Goal: Transaction & Acquisition: Purchase product/service

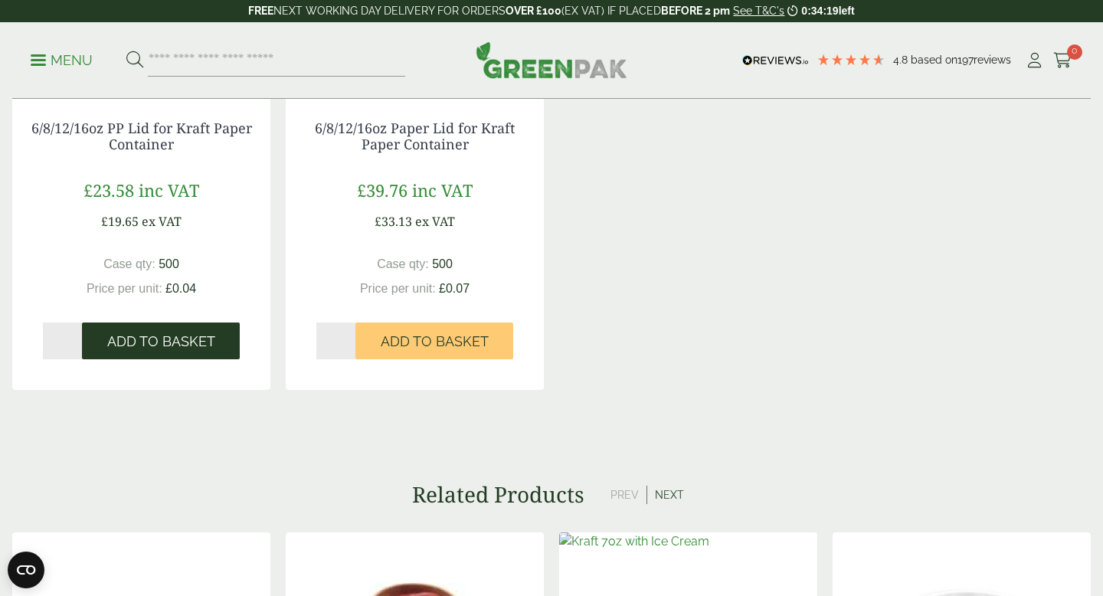
scroll to position [1667, 0]
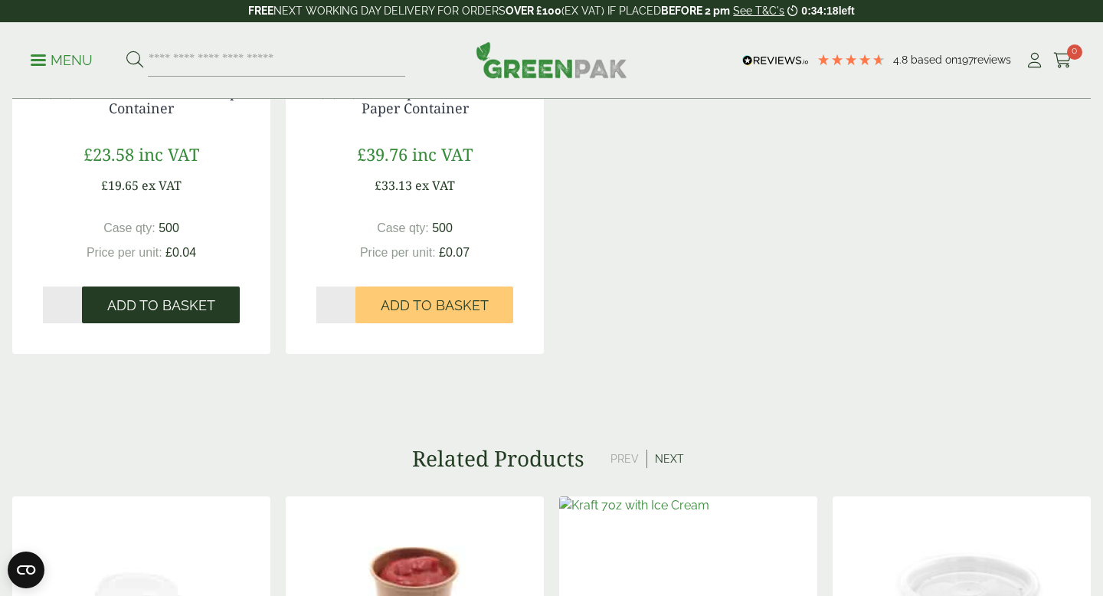
click at [189, 298] on span "Add to Basket" at bounding box center [161, 305] width 108 height 17
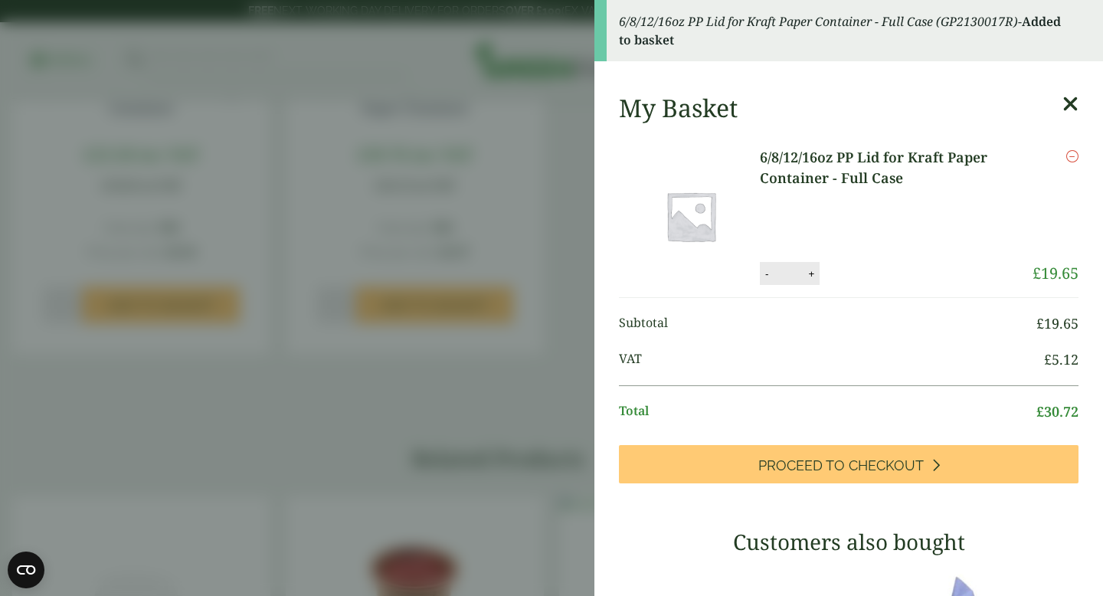
click at [489, 297] on aside "6/8/12/16oz PP Lid for Kraft Paper Container - Full Case (GP2130017R) - Added t…" at bounding box center [551, 298] width 1103 height 596
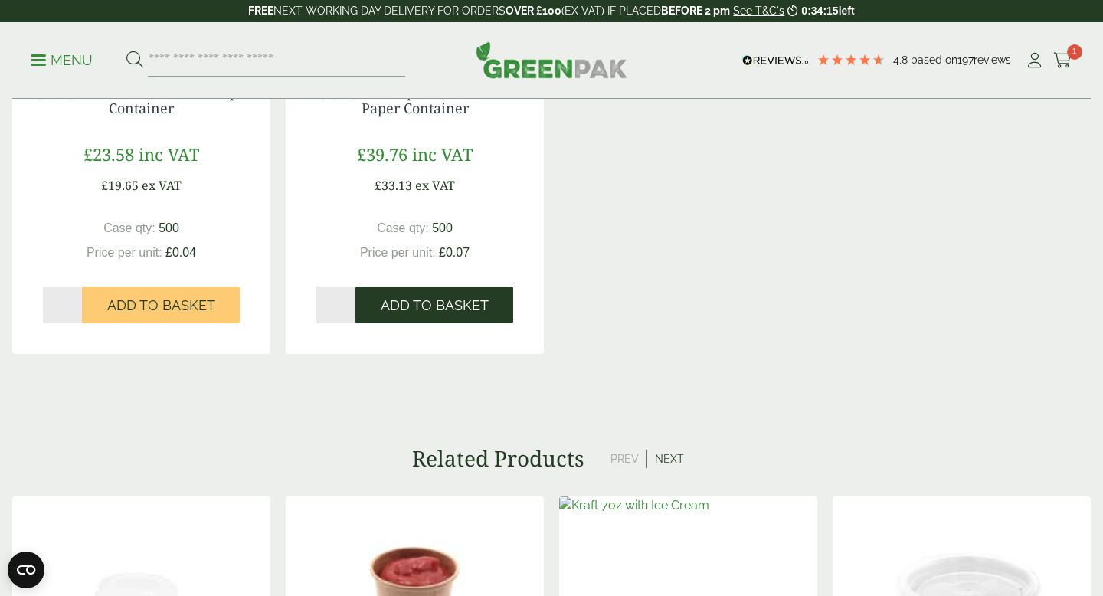
click at [464, 297] on span "Add to Basket" at bounding box center [435, 305] width 108 height 17
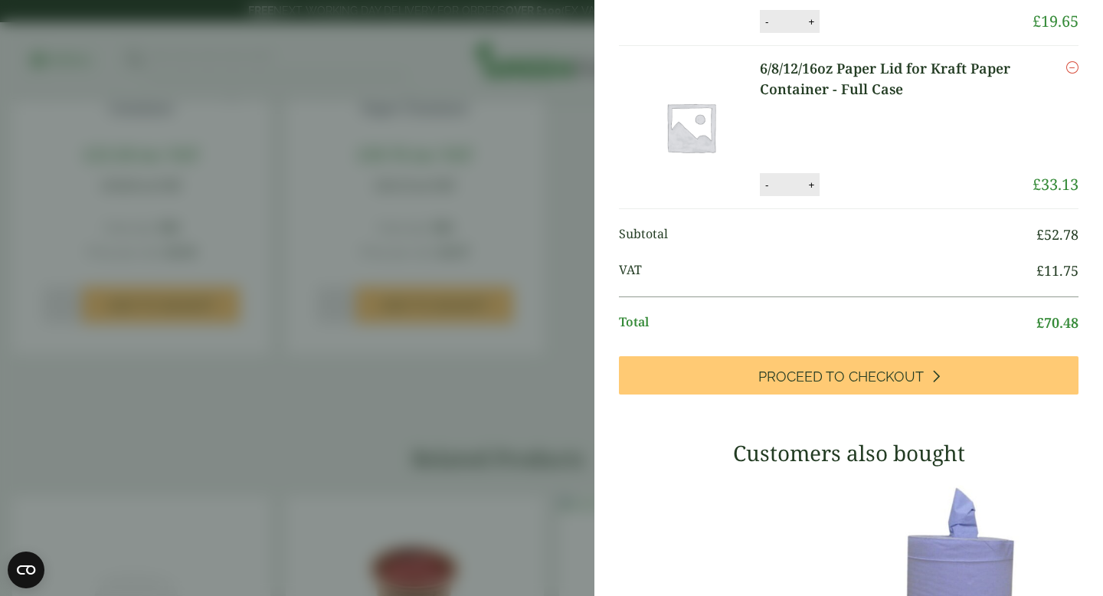
scroll to position [338, 0]
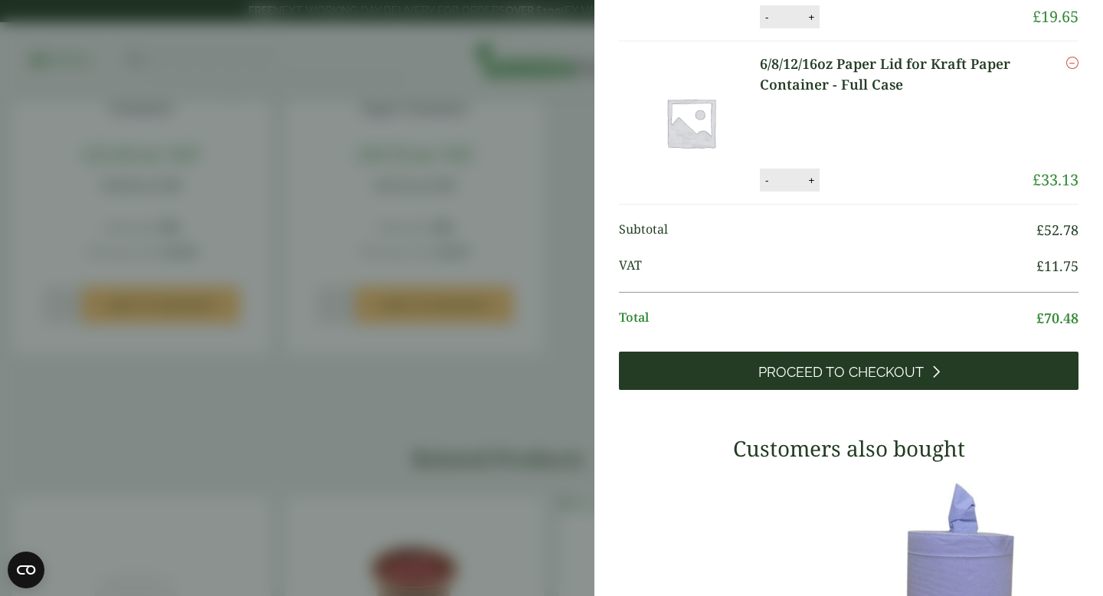
click at [828, 359] on link "Proceed to Checkout" at bounding box center [849, 371] width 460 height 38
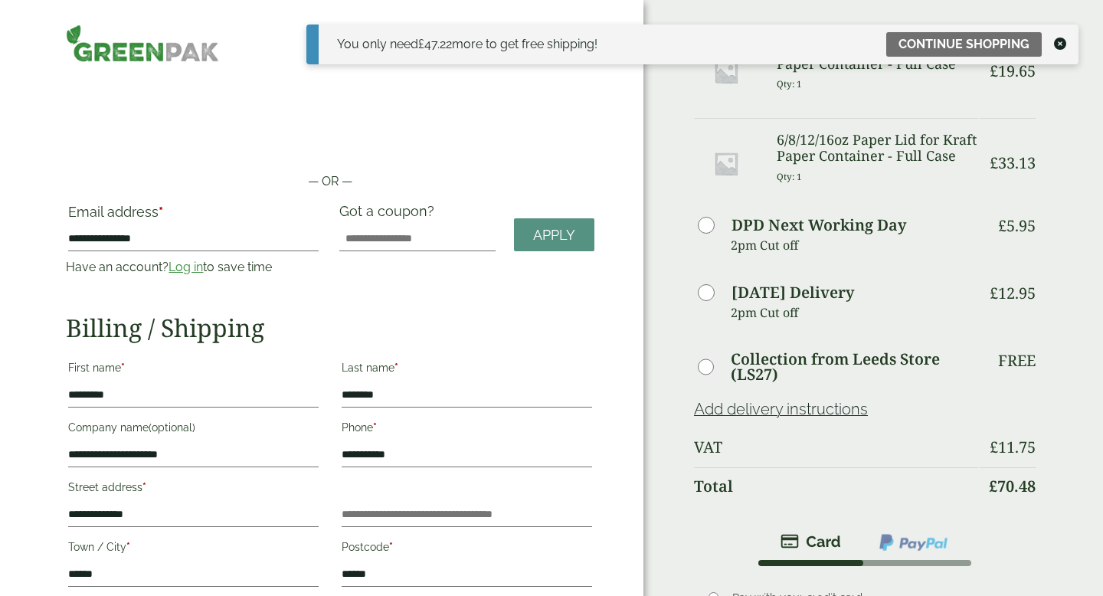
click at [1064, 44] on icon at bounding box center [1060, 44] width 12 height 12
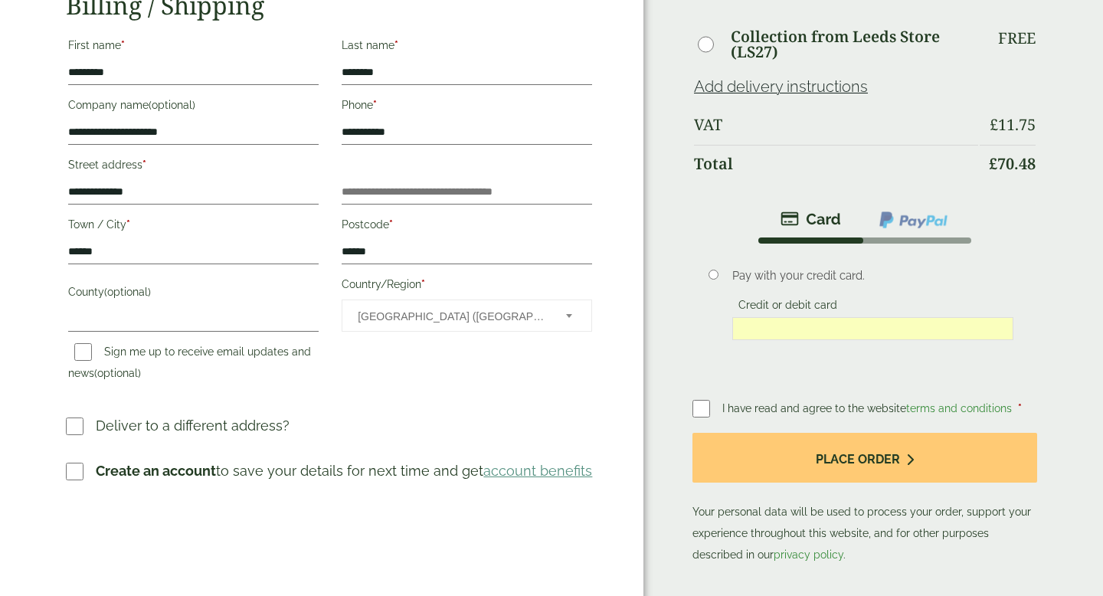
scroll to position [329, 0]
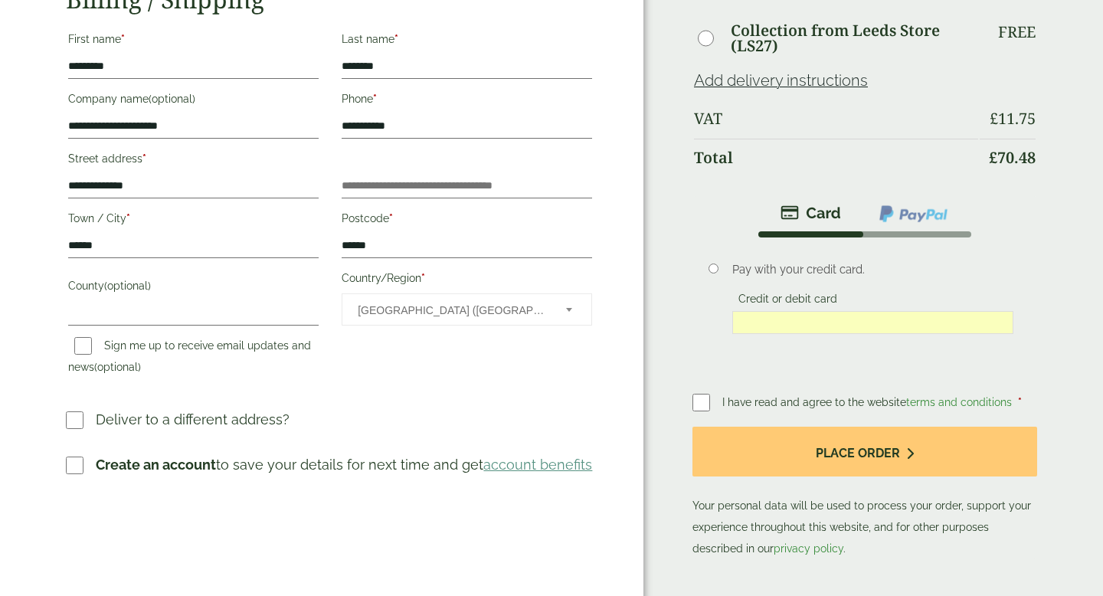
click at [199, 420] on p "Deliver to a different address?" at bounding box center [193, 419] width 194 height 21
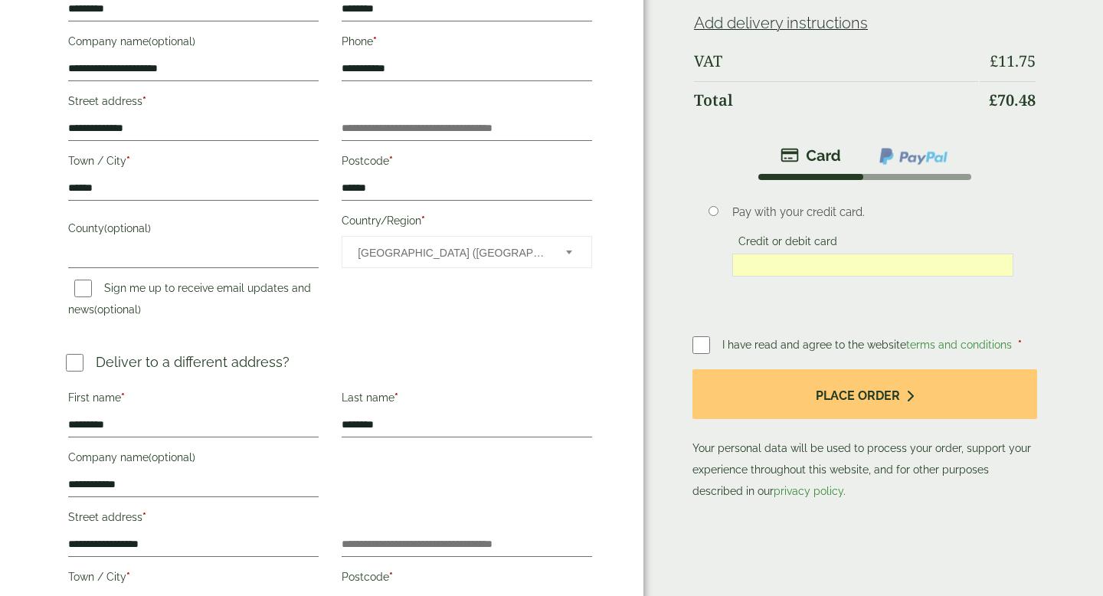
scroll to position [523, 0]
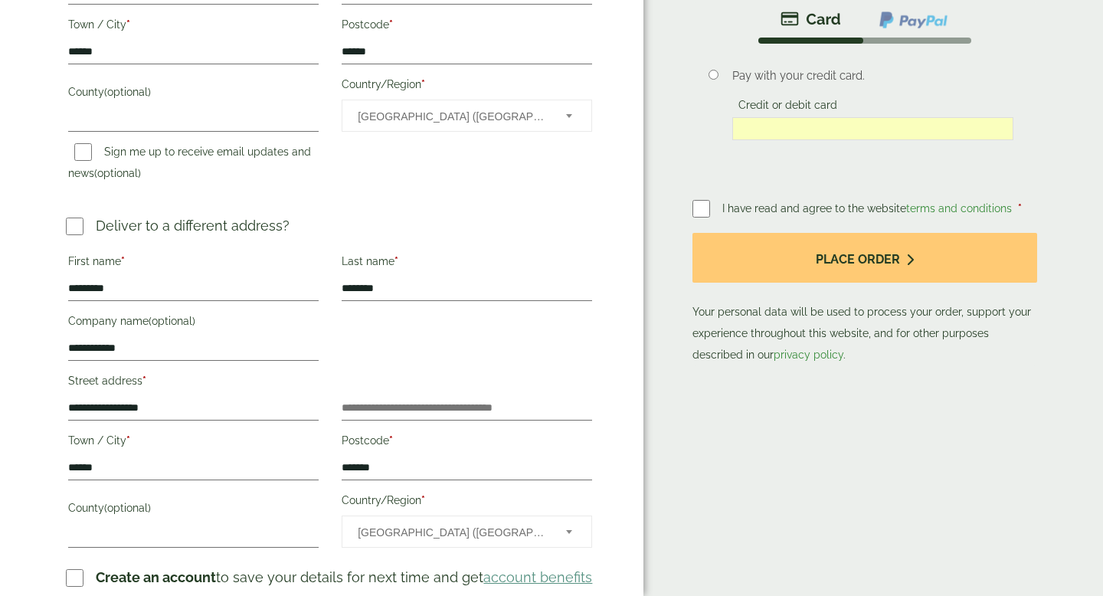
click at [789, 208] on span "I have read and agree to the website terms and conditions" at bounding box center [869, 208] width 293 height 12
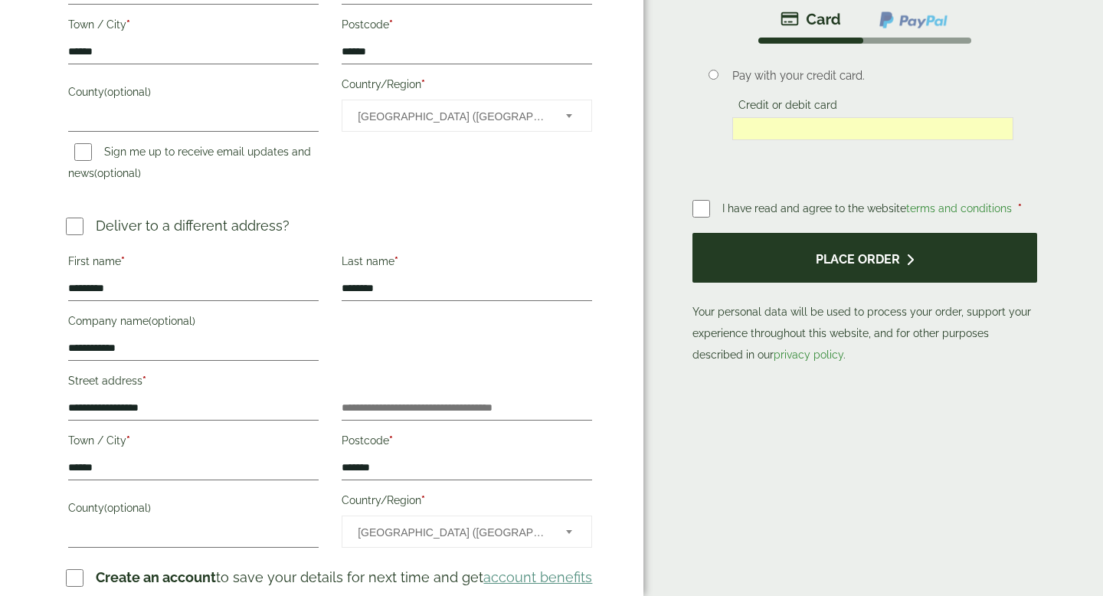
click at [813, 268] on button "Place order" at bounding box center [865, 258] width 345 height 50
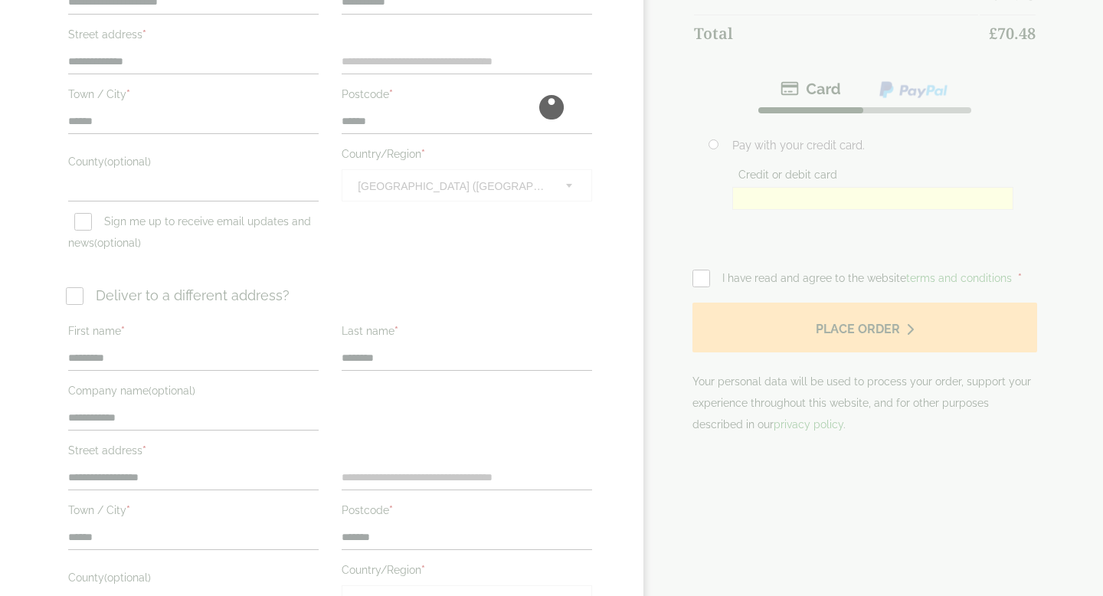
scroll to position [0, 0]
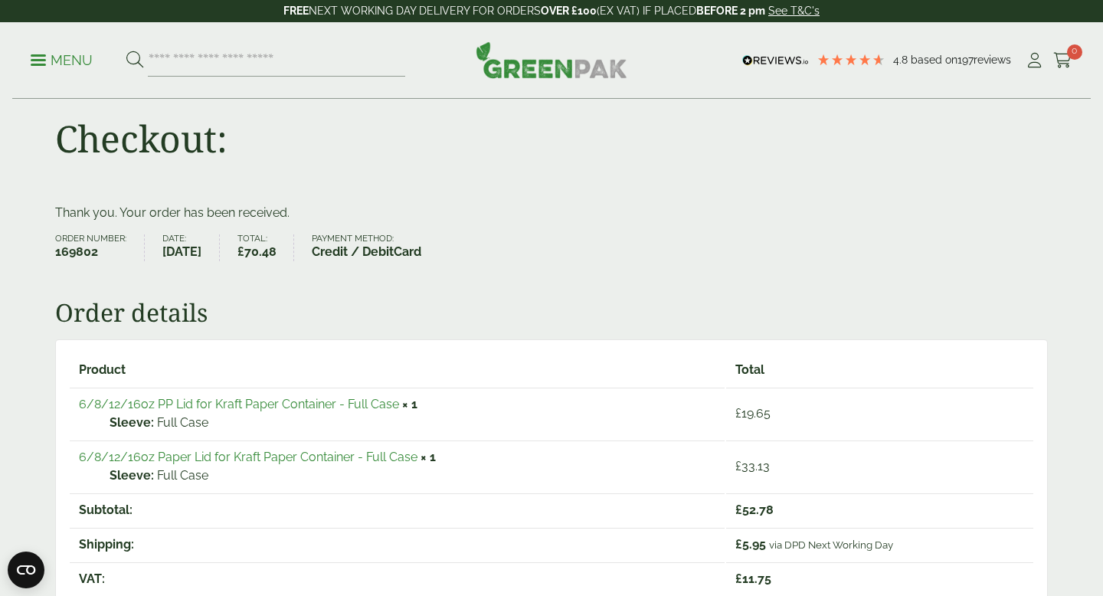
scroll to position [41, 0]
